Goal: Task Accomplishment & Management: Complete application form

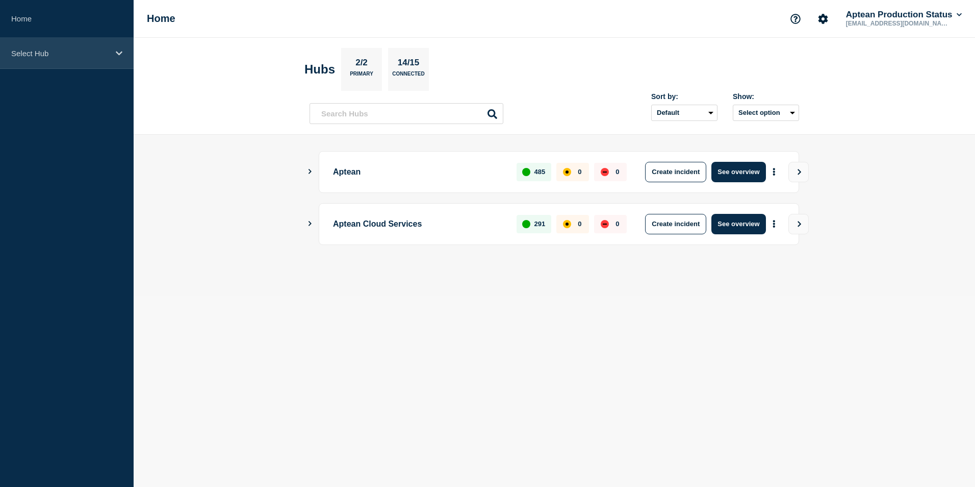
click at [93, 54] on p "Select Hub" at bounding box center [60, 53] width 98 height 9
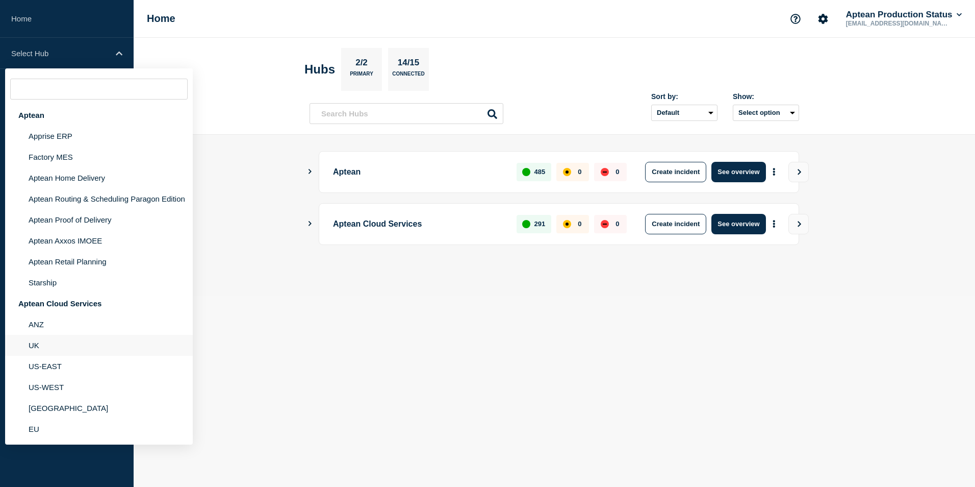
click at [47, 341] on li "UK" at bounding box center [99, 345] width 188 height 21
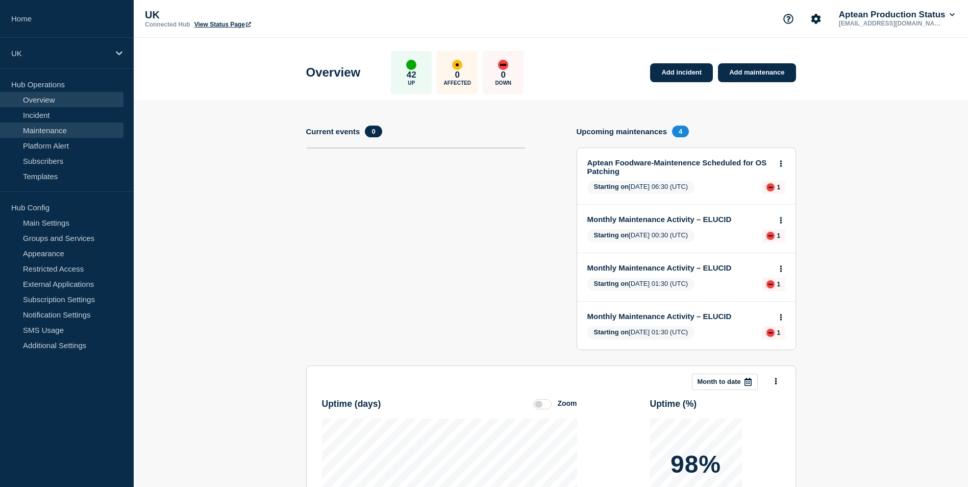
click at [65, 126] on link "Maintenance" at bounding box center [61, 129] width 123 height 15
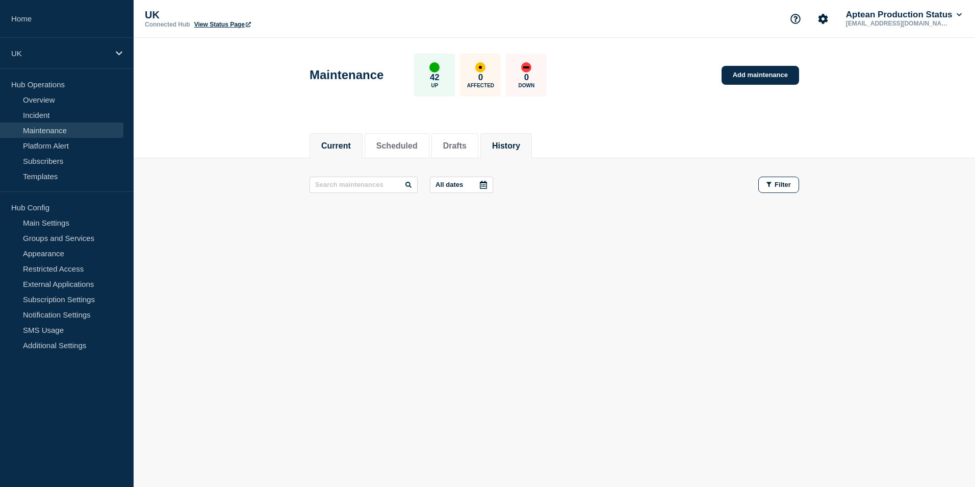
click at [520, 142] on button "History" at bounding box center [506, 145] width 28 height 9
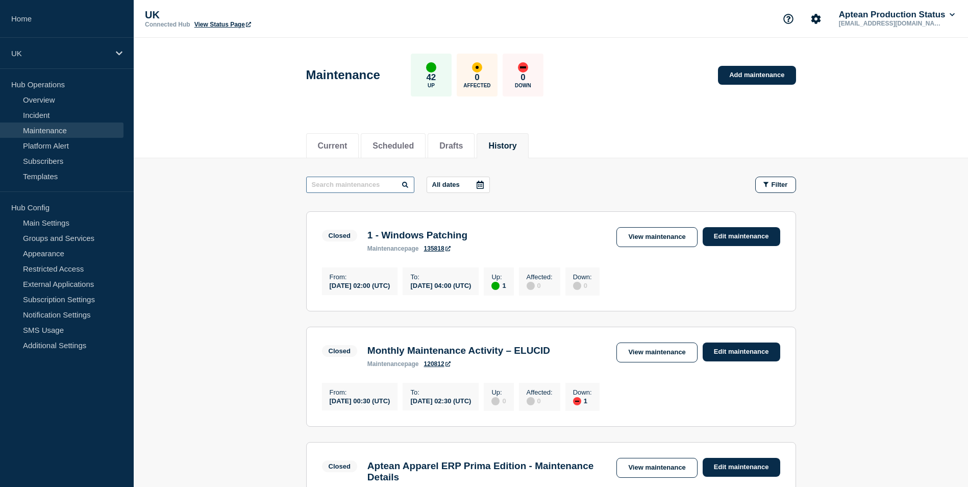
click at [373, 182] on input "text" at bounding box center [360, 185] width 108 height 16
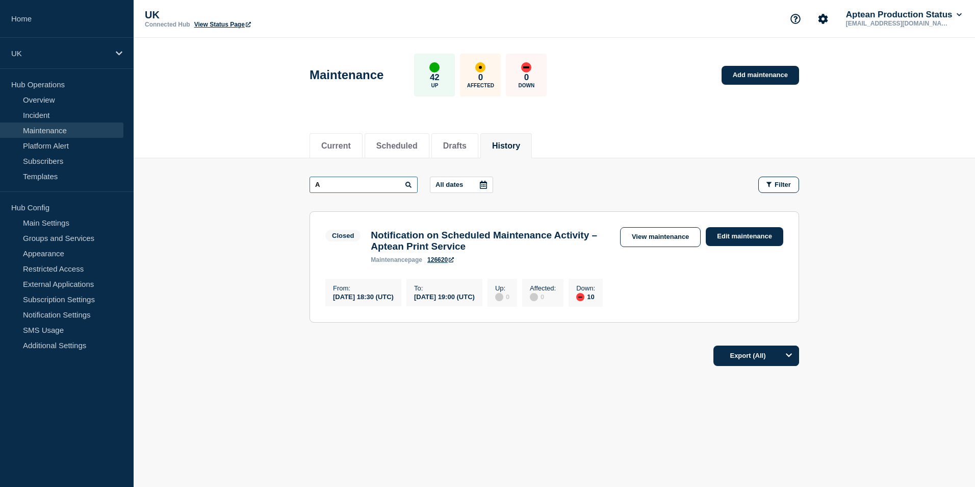
type input "A"
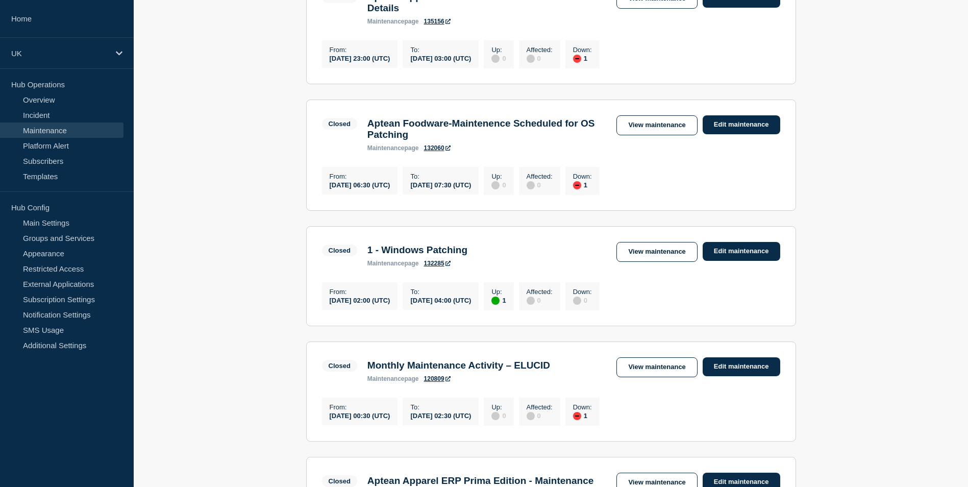
scroll to position [716, 0]
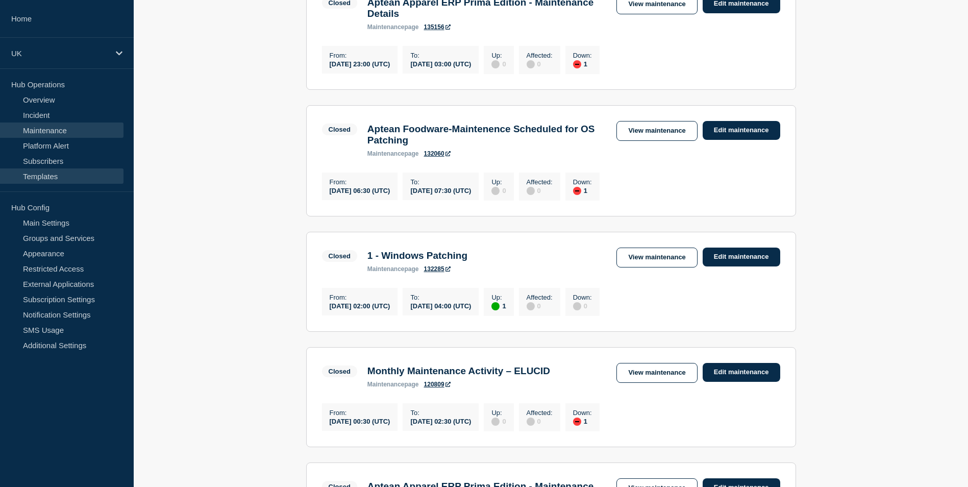
click at [60, 176] on link "Templates" at bounding box center [61, 175] width 123 height 15
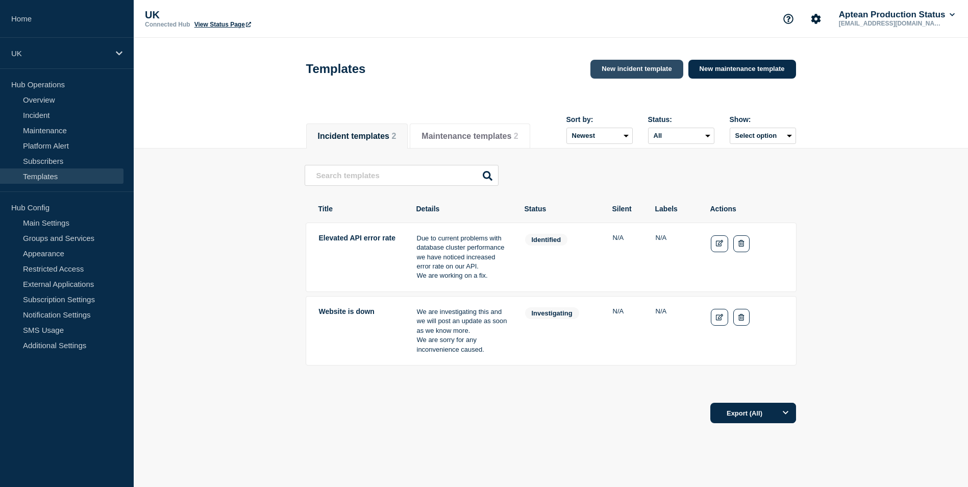
click at [656, 74] on link "New incident template" at bounding box center [636, 69] width 92 height 19
click at [634, 71] on link "New incident template" at bounding box center [636, 69] width 92 height 19
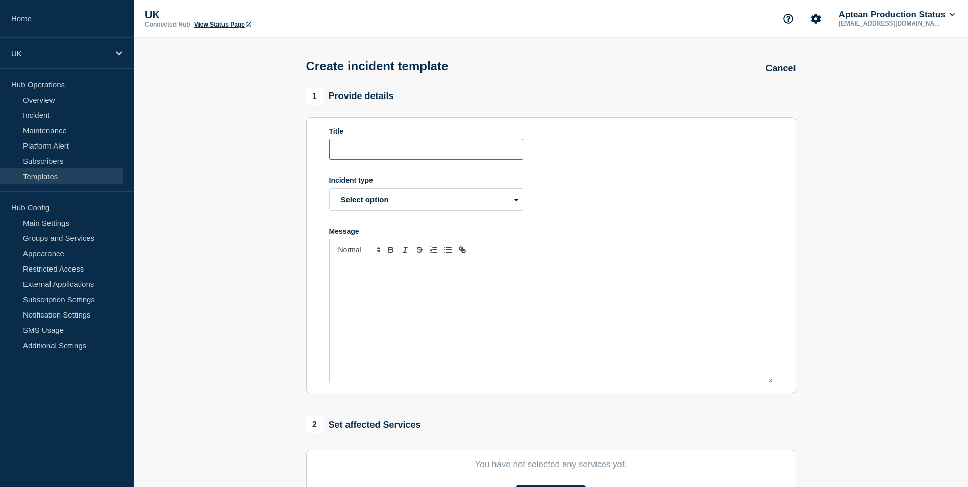
click at [400, 153] on input "Title" at bounding box center [426, 149] width 194 height 21
click at [379, 282] on div "Message" at bounding box center [551, 321] width 443 height 122
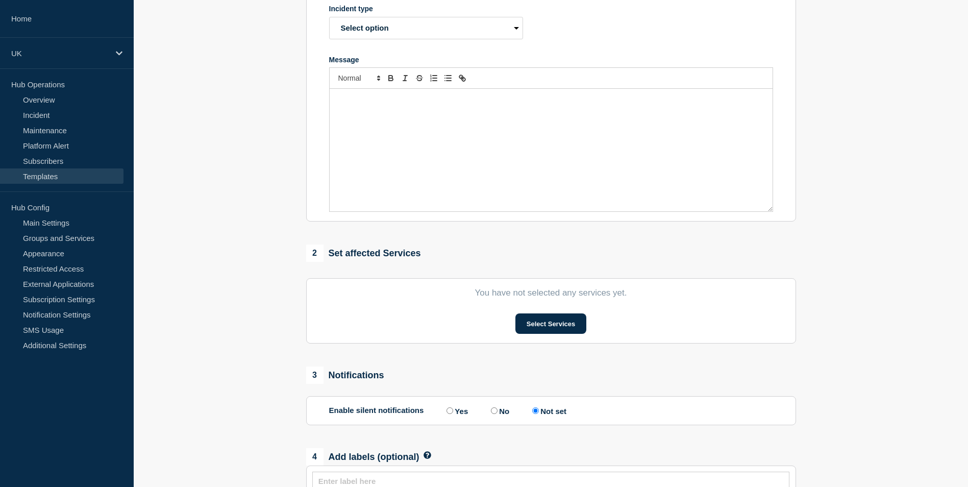
scroll to position [204, 0]
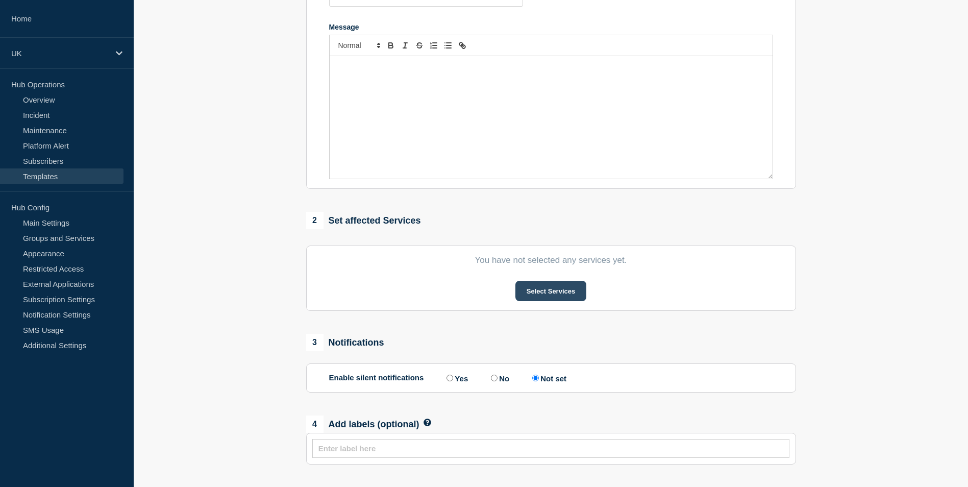
click at [578, 291] on button "Select Services" at bounding box center [550, 291] width 71 height 20
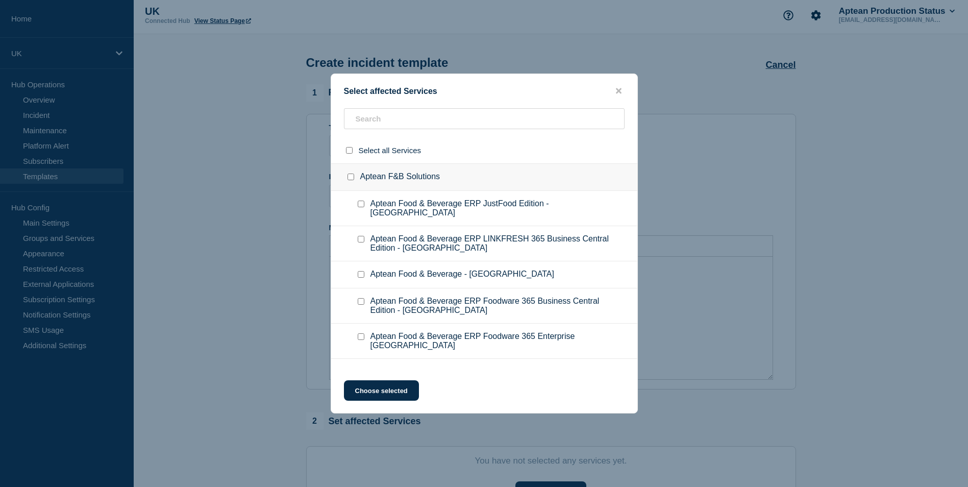
scroll to position [2, 0]
click at [620, 93] on icon "close button" at bounding box center [619, 91] width 6 height 6
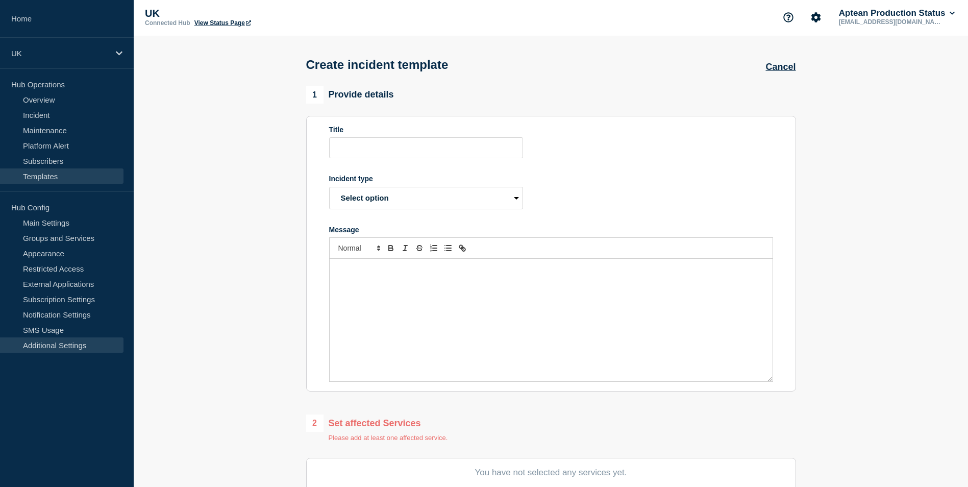
scroll to position [0, 0]
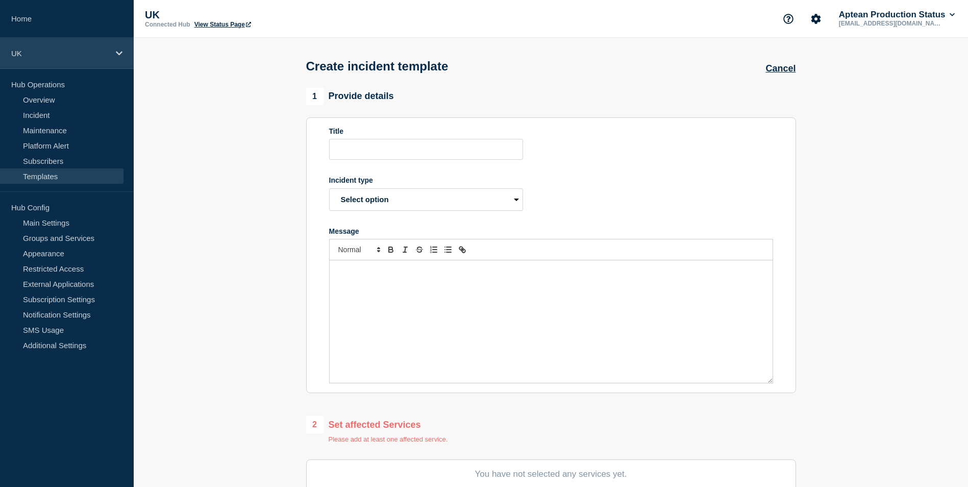
click at [116, 52] on icon at bounding box center [119, 53] width 7 height 8
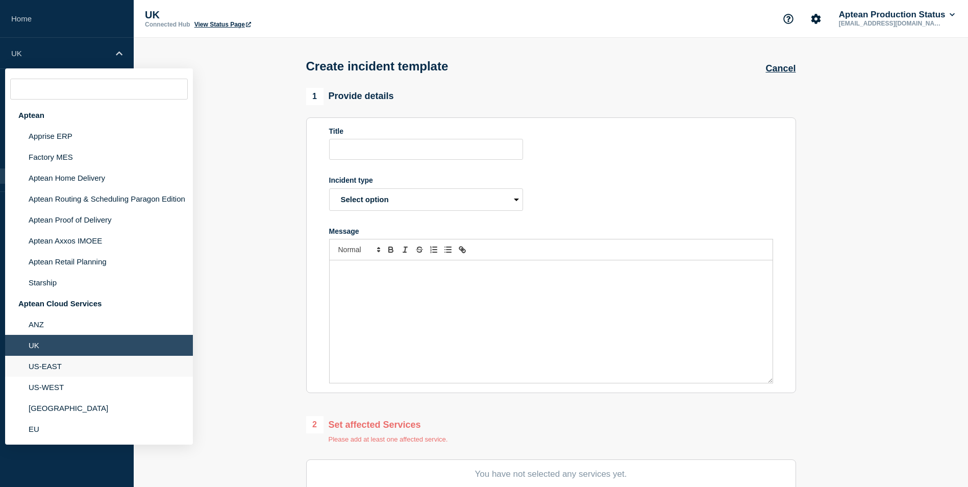
scroll to position [51, 0]
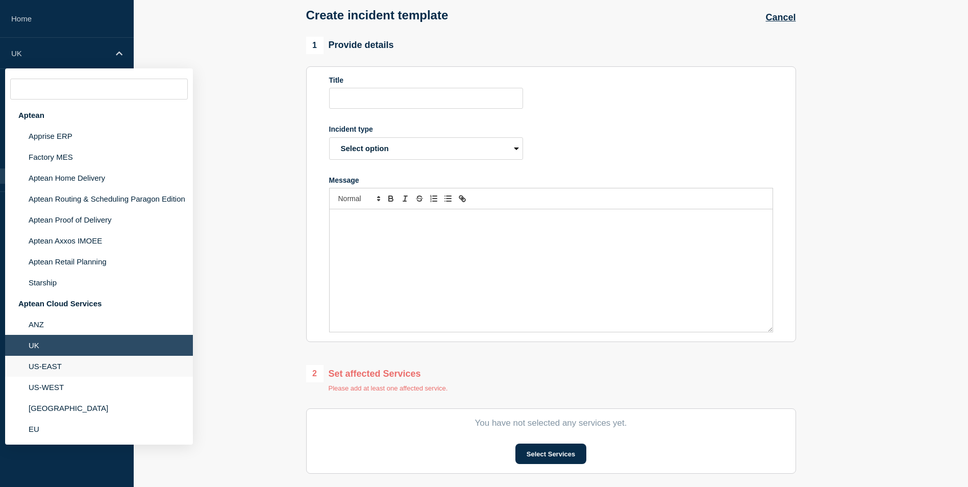
click at [47, 365] on li "US-EAST" at bounding box center [99, 366] width 188 height 21
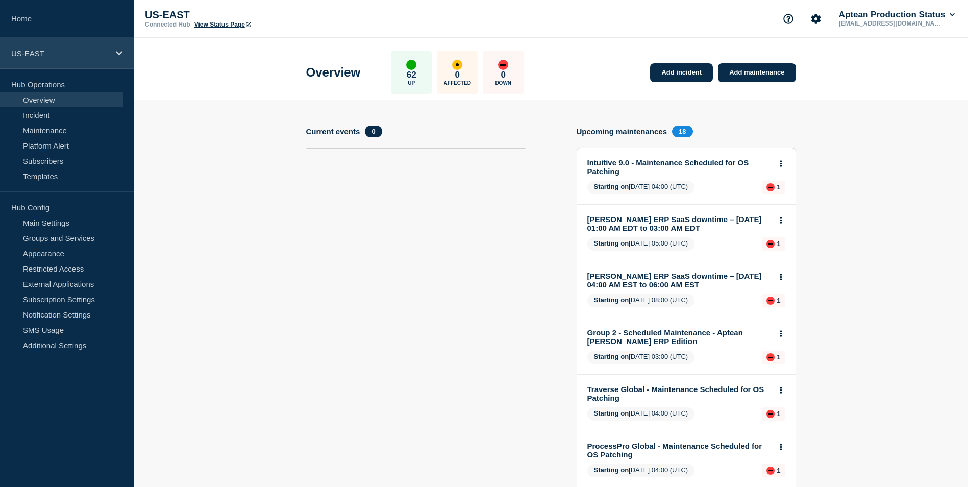
click at [102, 55] on p "US-EAST" at bounding box center [60, 53] width 98 height 9
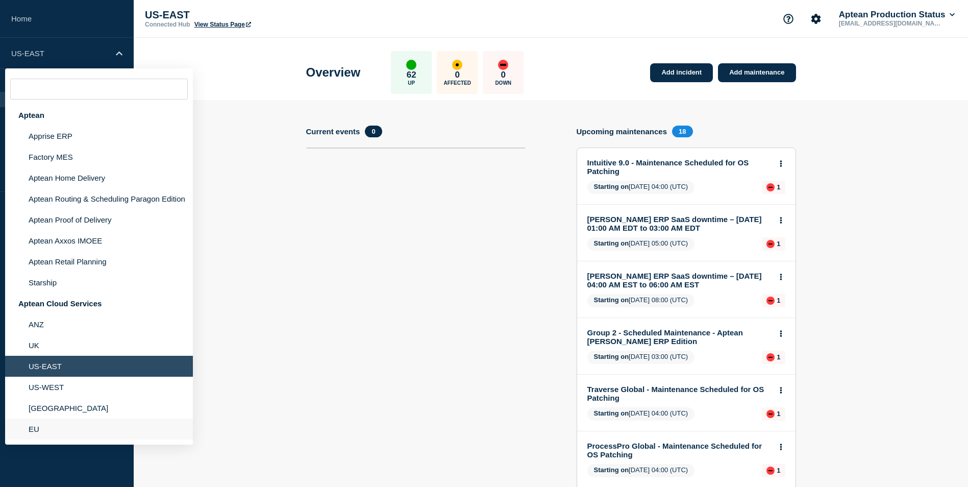
click at [74, 421] on li "EU" at bounding box center [99, 428] width 188 height 21
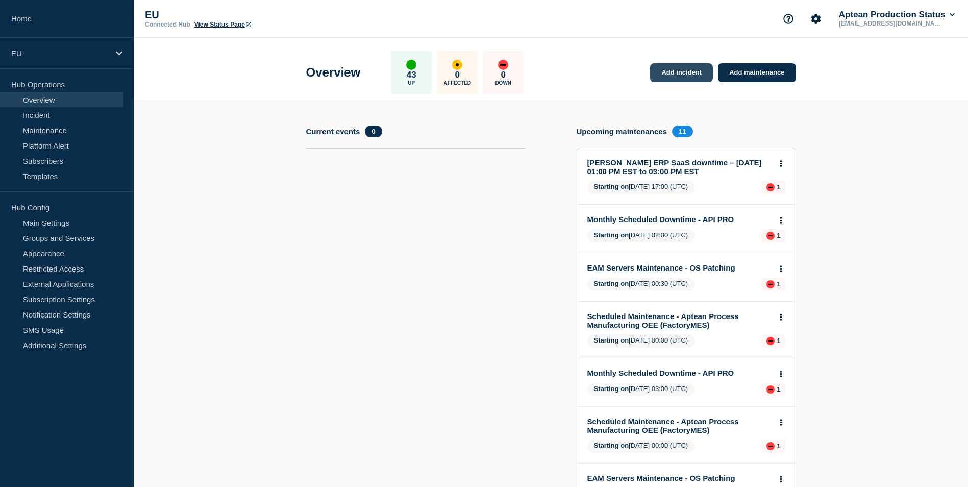
click at [691, 78] on link "Add incident" at bounding box center [681, 72] width 63 height 19
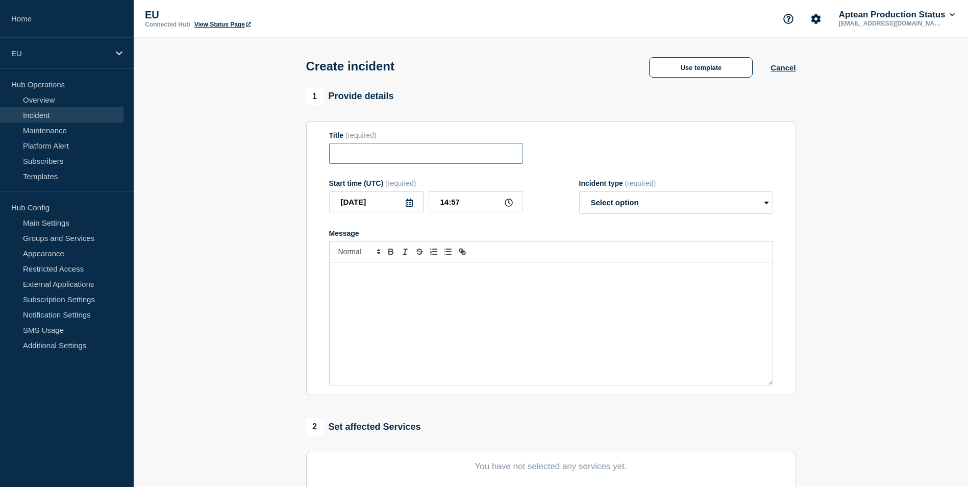
click at [396, 154] on input "Title" at bounding box center [426, 153] width 194 height 21
click at [355, 151] on input "Title" at bounding box center [426, 153] width 194 height 21
click at [344, 154] on input "Title" at bounding box center [426, 153] width 194 height 21
click at [344, 153] on input "Title" at bounding box center [426, 153] width 194 height 21
click at [354, 156] on input "Title" at bounding box center [426, 153] width 194 height 21
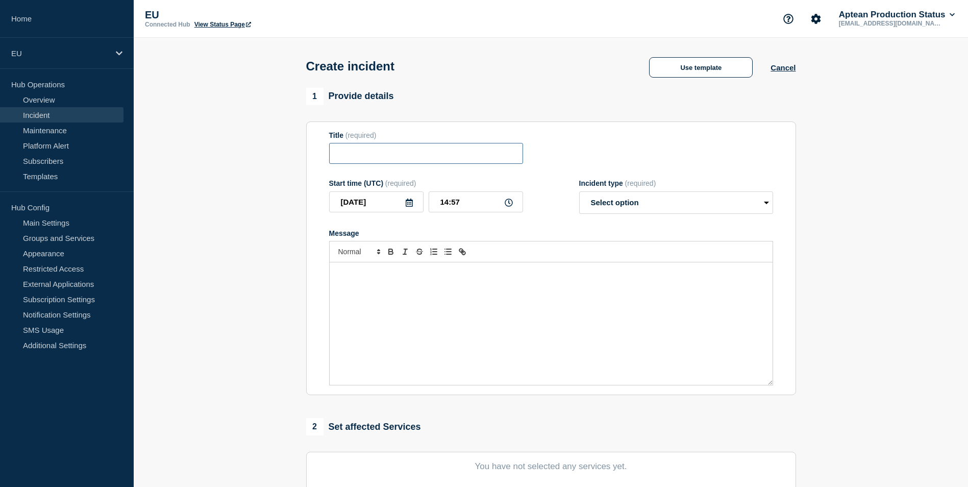
click at [353, 156] on input "Title" at bounding box center [426, 153] width 194 height 21
click at [357, 299] on div "Message" at bounding box center [551, 323] width 443 height 122
click at [347, 153] on input "Title" at bounding box center [426, 153] width 194 height 21
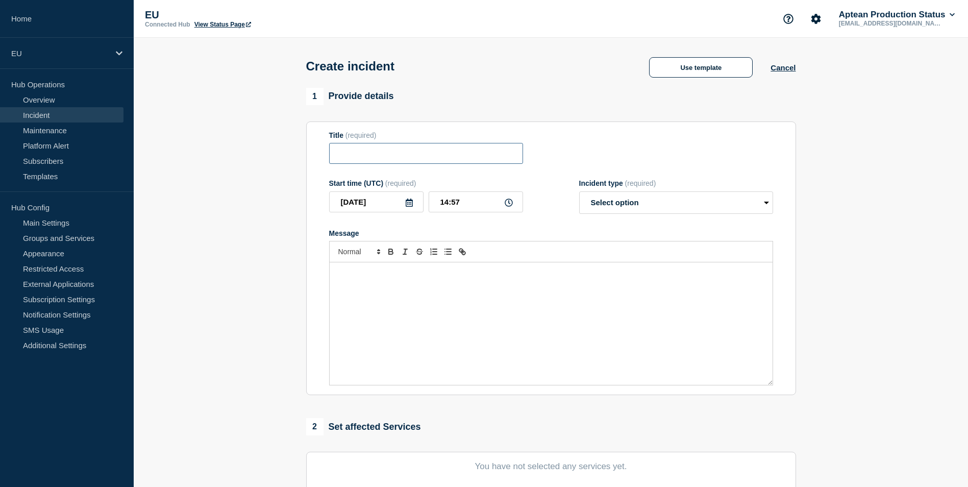
click at [348, 157] on input "Title" at bounding box center [426, 153] width 194 height 21
click at [760, 211] on select "Select option Investigating Identified Monitoring" at bounding box center [676, 202] width 194 height 22
select select "investigating"
click at [579, 193] on select "Select option Investigating Identified Monitoring" at bounding box center [676, 202] width 194 height 22
click at [356, 155] on input "Title" at bounding box center [426, 153] width 194 height 21
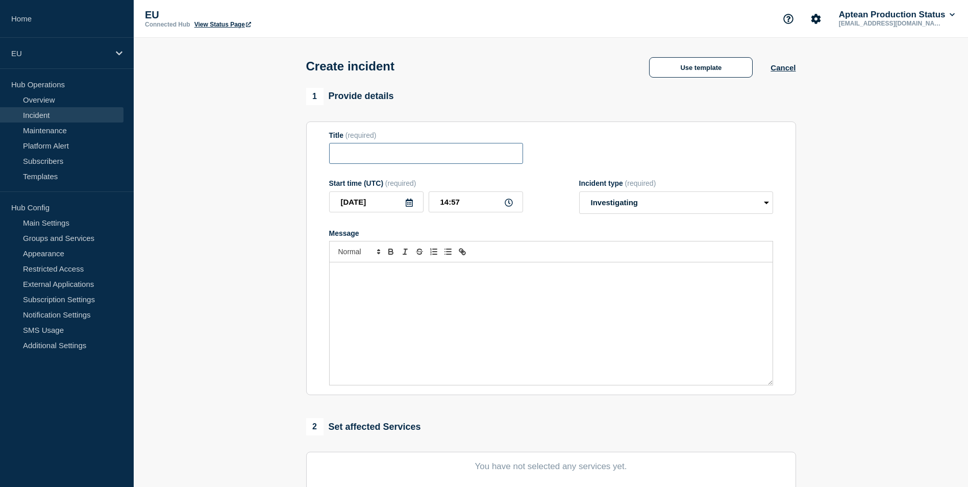
click at [356, 155] on input "Title" at bounding box center [426, 153] width 194 height 21
click at [755, 205] on select "Select option Investigating Identified Monitoring" at bounding box center [676, 202] width 194 height 22
click at [868, 239] on section "1 Provide details Title (required) Start time (UTC) (required) [DATE] 14:57 Inc…" at bounding box center [551, 380] width 834 height 584
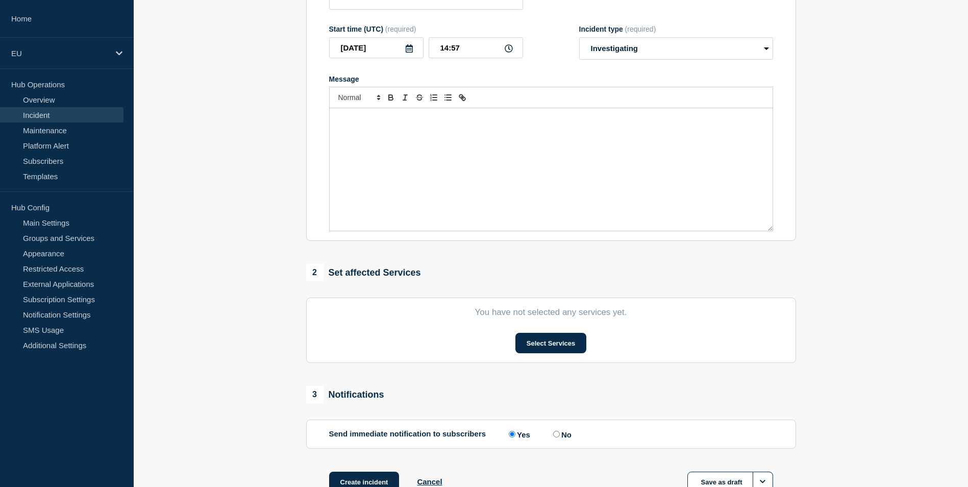
scroll to position [204, 0]
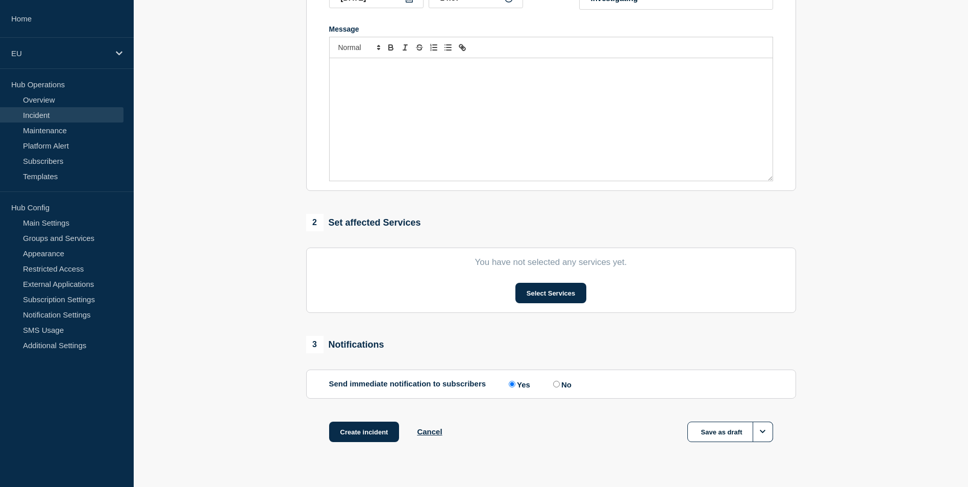
click at [318, 347] on span "3" at bounding box center [314, 344] width 17 height 17
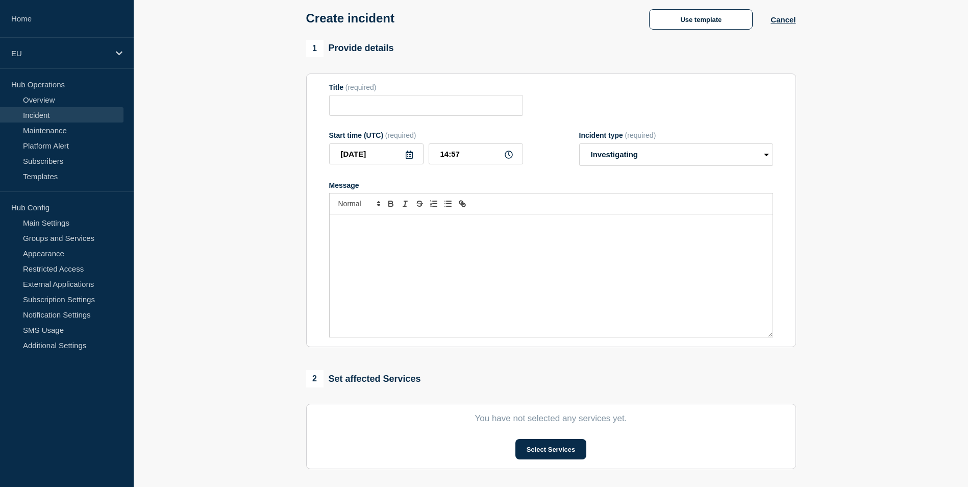
scroll to position [0, 0]
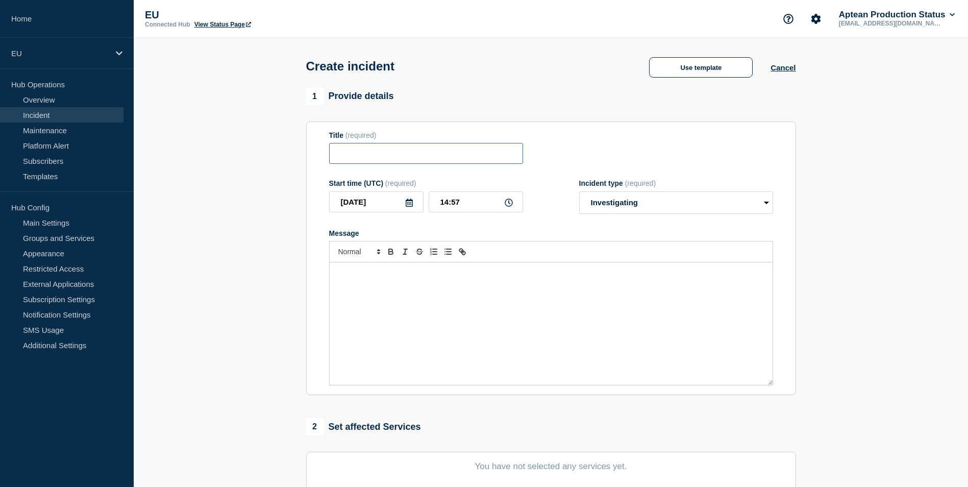
click at [358, 160] on input "Title" at bounding box center [426, 153] width 194 height 21
click at [349, 155] on input "Title" at bounding box center [426, 153] width 194 height 21
